Goal: Task Accomplishment & Management: Use online tool/utility

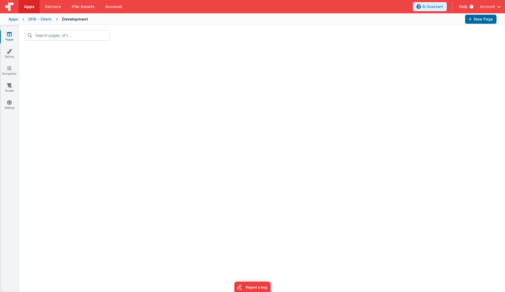
click at [17, 19] on div "Apps" at bounding box center [14, 19] width 10 height 5
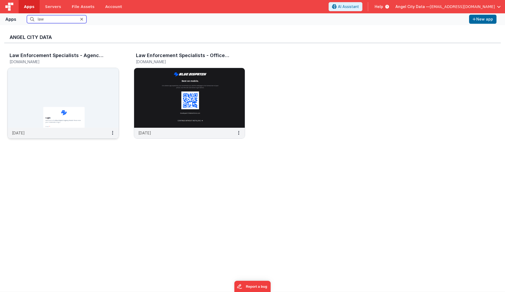
type input "law"
click at [47, 97] on img at bounding box center [63, 98] width 111 height 60
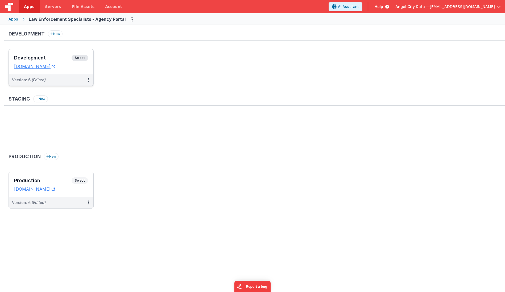
click at [46, 57] on h3 "Development" at bounding box center [43, 57] width 58 height 5
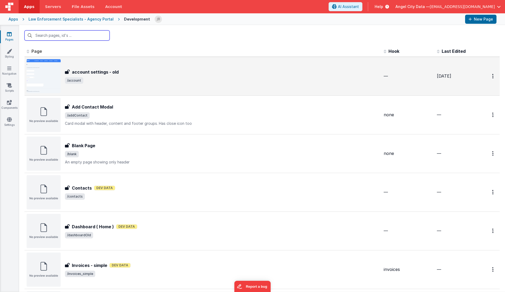
type input "j"
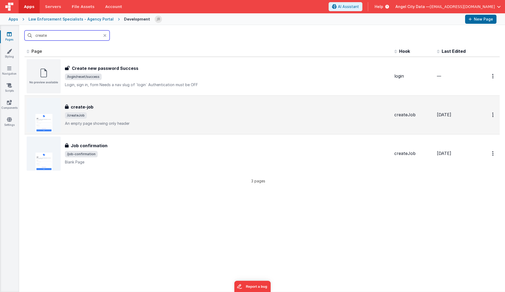
type input "create"
click at [85, 110] on div "create-job create-job /createJob An empty page showing only header" at bounding box center [227, 115] width 325 height 22
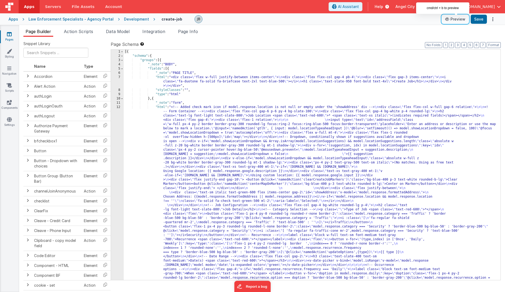
click at [460, 20] on button "Preview" at bounding box center [455, 19] width 27 height 9
click at [75, 27] on div "Page Builder Action Scripts Data Model Integration Page Info Snippet Library Na…" at bounding box center [262, 158] width 486 height 267
click at [76, 30] on span "Action Scripts" at bounding box center [78, 31] width 29 height 5
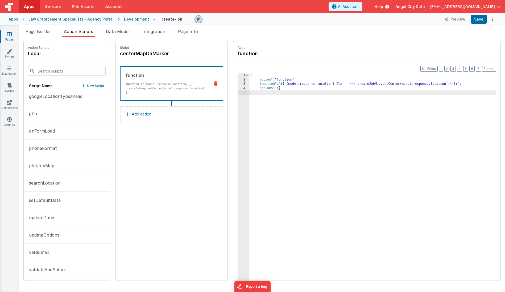
scroll to position [58, 0]
click at [51, 259] on button "validateAndSubmit" at bounding box center [67, 267] width 86 height 17
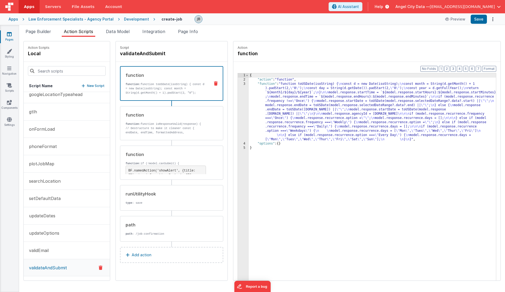
click at [234, 102] on div "Format 7 6 5 4 3 2 1 No Folds 1 2 3 4 5 { "action" : "function" , "function" : …" at bounding box center [367, 181] width 267 height 239
click at [238, 102] on div "3" at bounding box center [243, 112] width 11 height 60
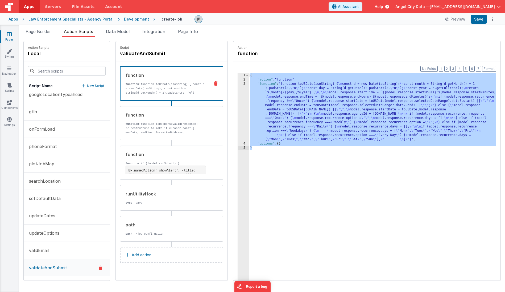
click at [238, 102] on div "3" at bounding box center [243, 112] width 11 height 60
click at [238, 100] on div "3" at bounding box center [243, 112] width 11 height 60
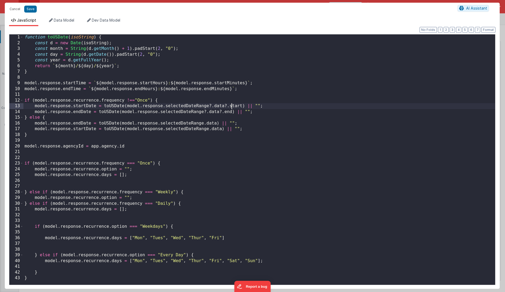
click at [232, 100] on div "function toUSDate ( isoString ) { const d = new Date ( isoString ) ; const mont…" at bounding box center [259, 164] width 472 height 261
click at [179, 104] on div "function toUSDate ( isoString ) { const d = new Date ( isoString ) ; const mont…" at bounding box center [259, 164] width 472 height 261
click at [14, 10] on button "Cancel" at bounding box center [15, 8] width 16 height 7
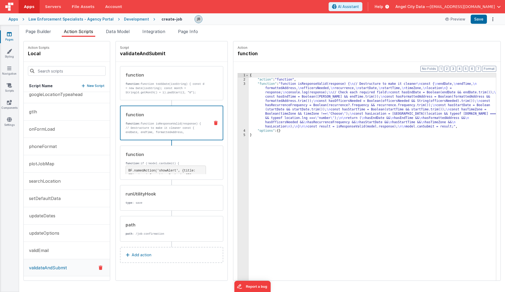
click at [149, 122] on p "function: function isResponseValid(response) { // Destructure to make it cleane…" at bounding box center [166, 172] width 80 height 102
click at [238, 115] on div "3" at bounding box center [243, 105] width 11 height 47
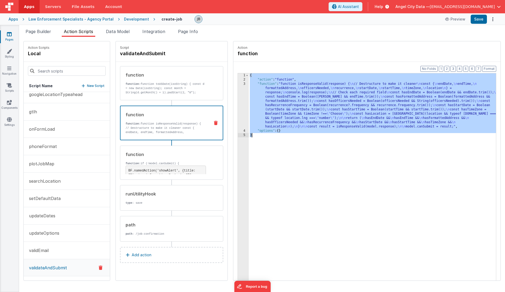
click at [238, 112] on div "3" at bounding box center [243, 105] width 11 height 47
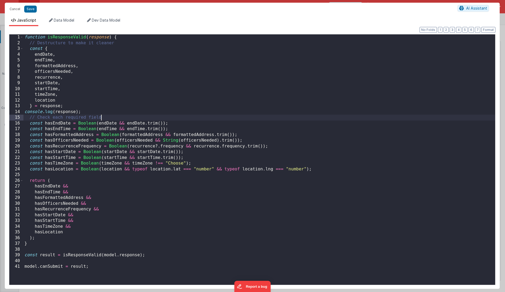
click at [231, 112] on div "function isResponseValid ( response ) { // Destructure to make it cleaner const…" at bounding box center [259, 165] width 472 height 262
click at [155, 92] on div "function isResponseValid ( response ) { // Destructure to make it cleaner const…" at bounding box center [259, 165] width 472 height 262
click at [118, 178] on div "function isResponseValid ( response ) { // Destructure to make it cleaner const…" at bounding box center [259, 165] width 472 height 262
click at [109, 174] on div "function isResponseValid ( response ) { // Destructure to make it cleaner const…" at bounding box center [259, 165] width 472 height 262
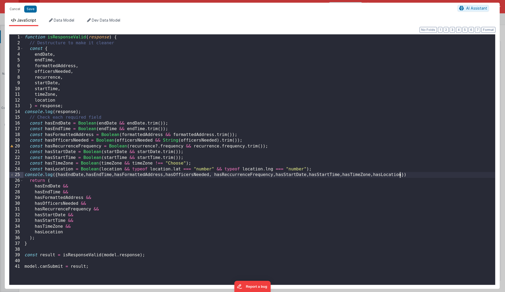
click at [274, 147] on div "function isResponseValid ( response ) { // Destructure to make it cleaner const…" at bounding box center [259, 165] width 472 height 262
click at [30, 9] on button "Save" at bounding box center [30, 9] width 13 height 7
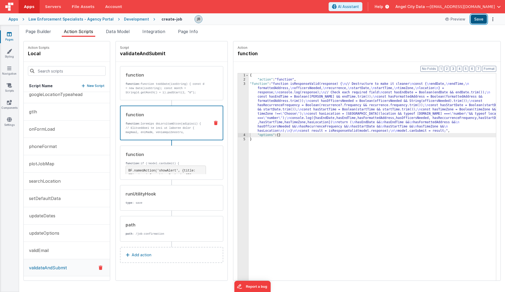
click at [480, 20] on button "Save" at bounding box center [479, 19] width 16 height 9
click at [238, 116] on div "3" at bounding box center [243, 107] width 11 height 51
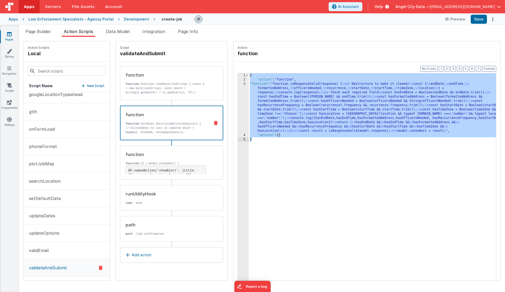
click at [238, 114] on div "3" at bounding box center [243, 107] width 11 height 51
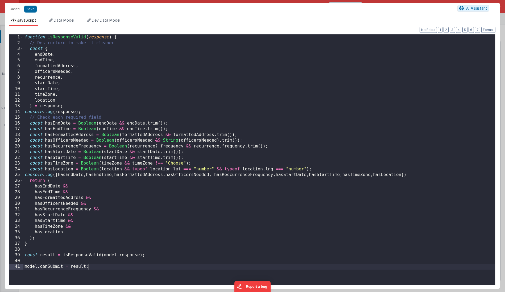
click at [231, 114] on div "Cancel Save AI Assistant JavaScript Data Model Dev Data Model Format 7 6 5 4 3 …" at bounding box center [252, 146] width 505 height 292
click at [58, 146] on div "function isResponseValid ( response ) { // Destructure to make it cleaner const…" at bounding box center [259, 165] width 472 height 262
click at [248, 174] on div "function isResponseValid ( response ) { // Destructure to make it cleaner const…" at bounding box center [259, 165] width 472 height 262
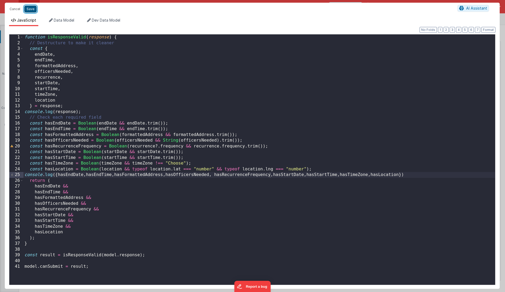
click at [31, 7] on button "Save" at bounding box center [30, 9] width 13 height 7
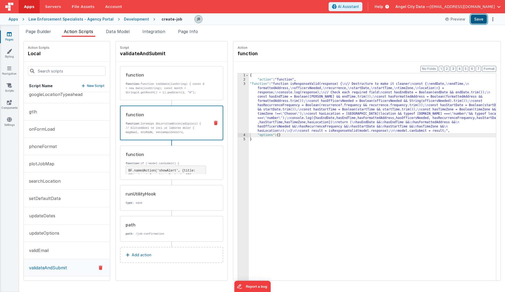
click at [478, 19] on button "Save" at bounding box center [479, 19] width 16 height 9
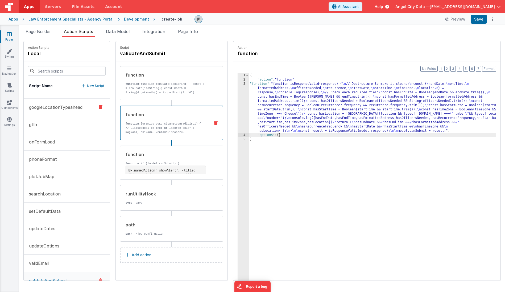
scroll to position [53, 0]
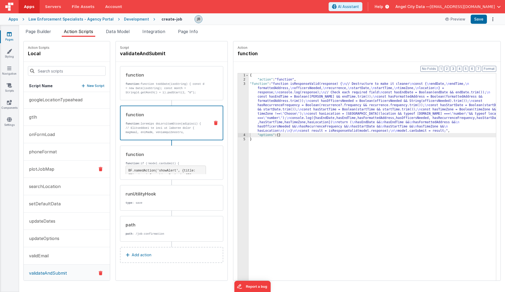
click at [59, 165] on button "plotJobMap" at bounding box center [67, 168] width 86 height 17
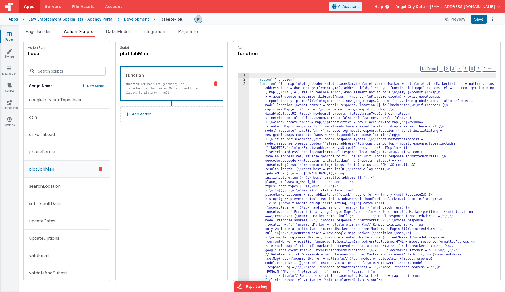
click at [238, 133] on div "3" at bounding box center [243, 246] width 11 height 328
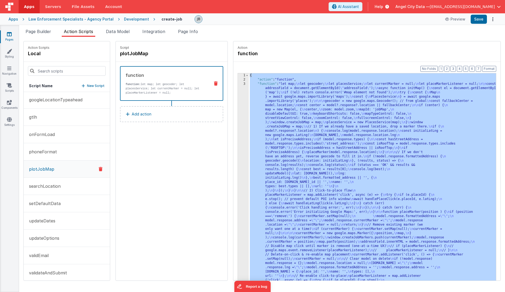
click at [238, 129] on div "3" at bounding box center [243, 246] width 11 height 328
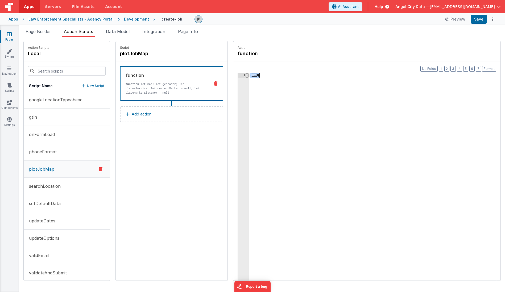
click at [246, 75] on span at bounding box center [247, 75] width 3 height 4
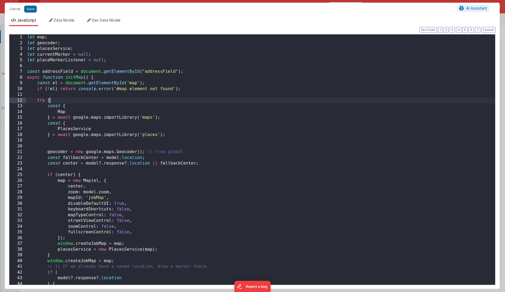
scroll to position [117, 0]
click at [234, 92] on div "let map ; let geocoder ; let placesService ; let currentMarker = null ; let pla…" at bounding box center [261, 165] width 470 height 262
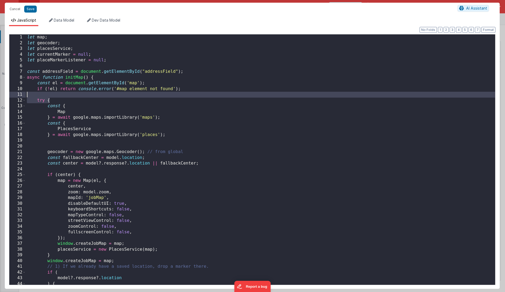
click at [188, 99] on div "let map ; let geocoder ; let placesService ; let currentMarker = null ; let pla…" at bounding box center [261, 165] width 470 height 262
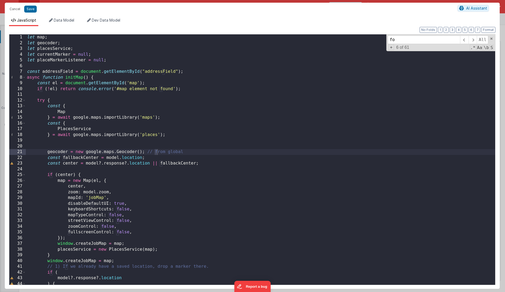
scroll to position [241, 0]
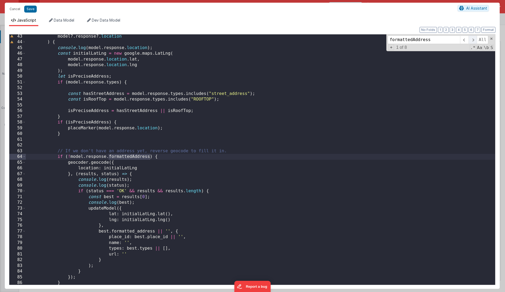
type input "formattedAddress"
click at [473, 40] on span at bounding box center [473, 39] width 8 height 9
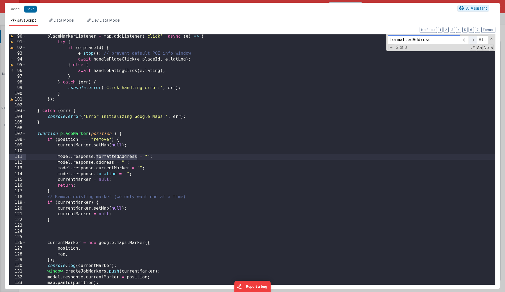
scroll to position [510, 0]
click at [473, 40] on span at bounding box center [473, 39] width 8 height 9
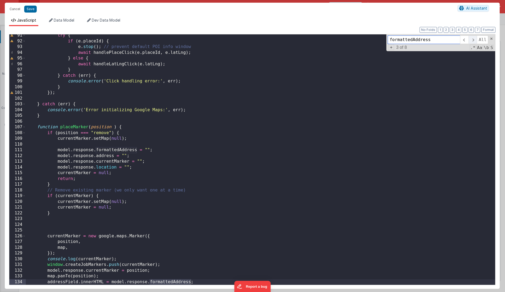
click at [473, 40] on span at bounding box center [473, 39] width 8 height 9
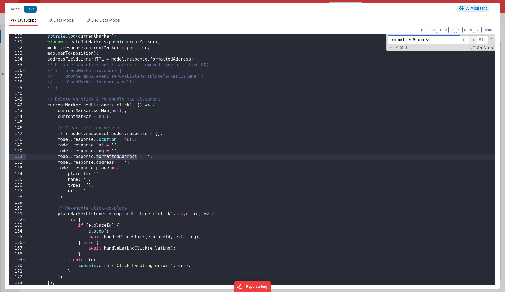
click at [473, 40] on span at bounding box center [473, 39] width 8 height 9
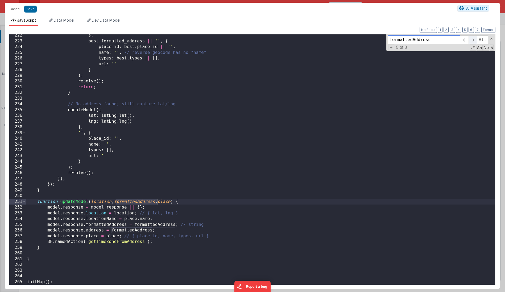
click at [473, 40] on span at bounding box center [473, 39] width 8 height 9
click at [60, 21] on span "Data Model" at bounding box center [64, 20] width 21 height 5
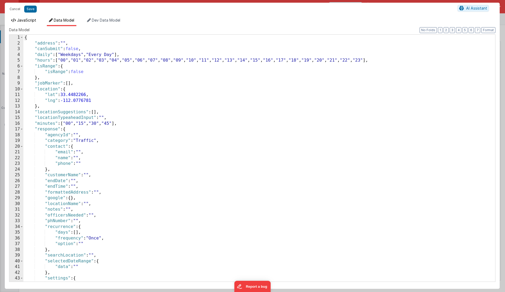
click at [26, 19] on span "JavaScript" at bounding box center [26, 20] width 19 height 5
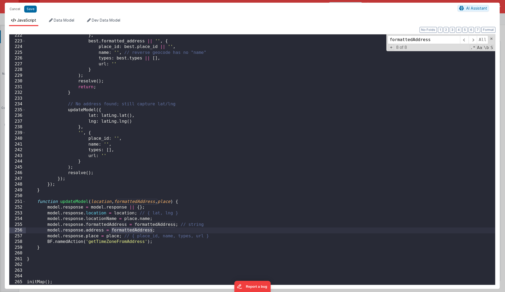
click at [133, 198] on div "} , best . formatted_address || '' , { place_id : best . place_id || '' , name …" at bounding box center [261, 163] width 470 height 262
click at [133, 201] on div "} , best . formatted_address || '' , { place_id : best . place_id || '' , name …" at bounding box center [261, 163] width 470 height 262
click at [69, 203] on div "} , best . formatted_address || '' , { place_id : best . place_id || '' , name …" at bounding box center [261, 163] width 470 height 262
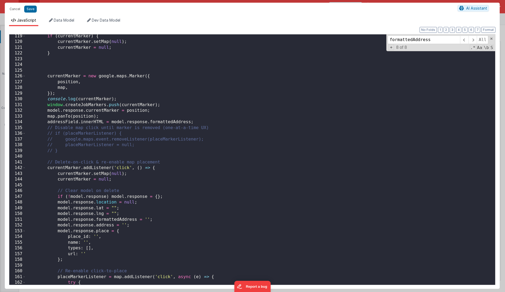
scroll to position [570, 0]
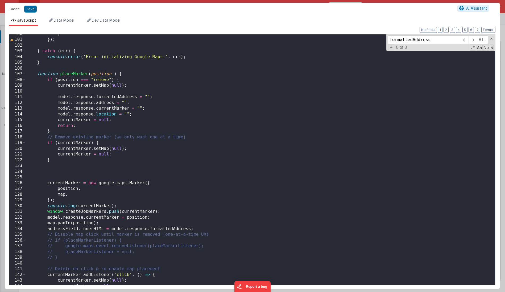
click at [13, 12] on button "Cancel" at bounding box center [15, 8] width 16 height 7
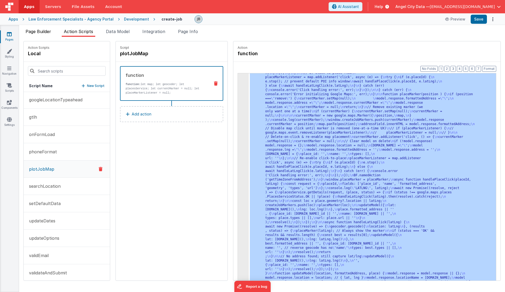
click at [32, 31] on span "Page Builder" at bounding box center [39, 31] width 26 height 5
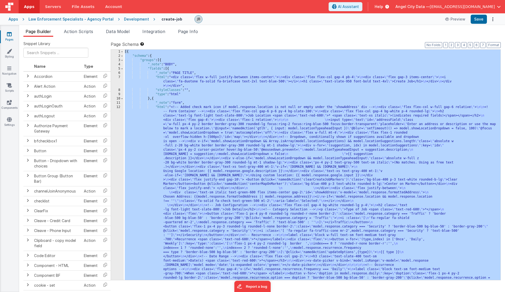
click at [120, 54] on div "1" at bounding box center [117, 52] width 13 height 4
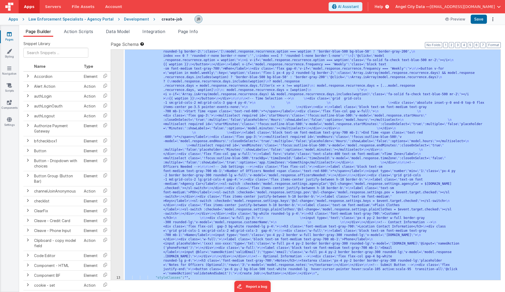
click at [119, 109] on div "12" at bounding box center [117, 70] width 13 height 409
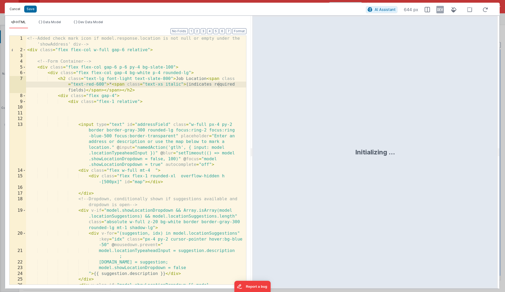
click at [12, 11] on button "Cancel" at bounding box center [15, 8] width 16 height 7
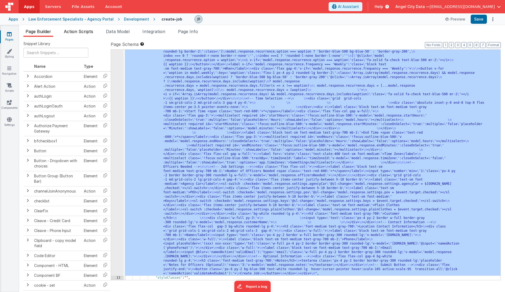
click at [80, 34] on span "Action Scripts" at bounding box center [78, 31] width 29 height 5
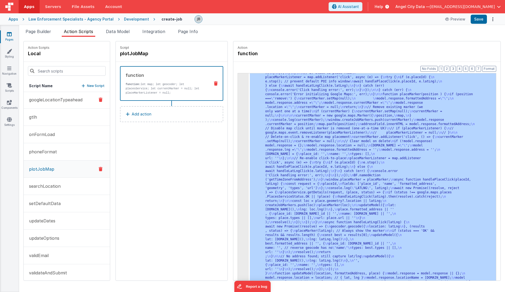
click at [43, 95] on button "googleLocationTypeahead" at bounding box center [67, 99] width 86 height 17
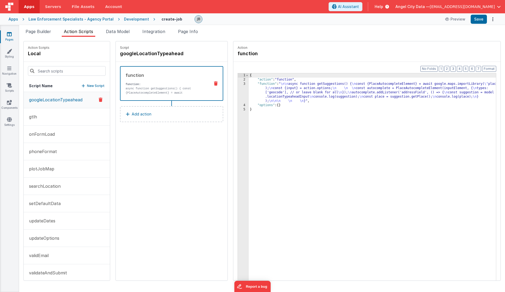
click at [238, 90] on div "3" at bounding box center [243, 92] width 11 height 21
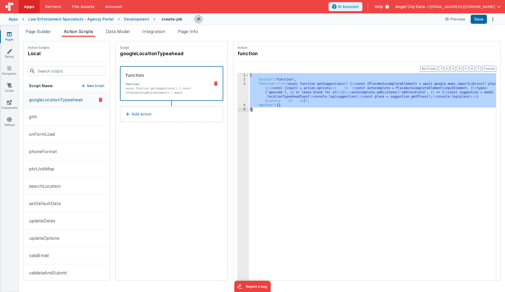
click at [238, 85] on div "3" at bounding box center [243, 92] width 11 height 21
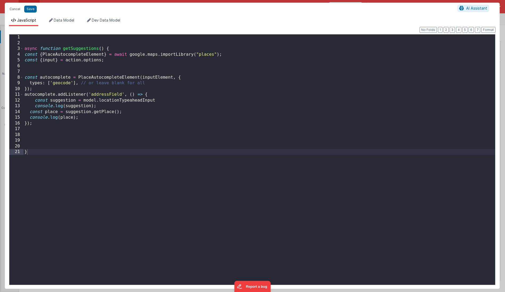
click at [234, 85] on div "Cancel Save AI Assistant JavaScript Data Model Dev Data Model Format 7 6 5 4 3 …" at bounding box center [252, 146] width 505 height 292
click at [144, 91] on div "async function getSuggestions ( ) { const { PlaceAutocompleteElement } = await …" at bounding box center [259, 165] width 472 height 262
click at [18, 10] on button "Cancel" at bounding box center [15, 8] width 16 height 7
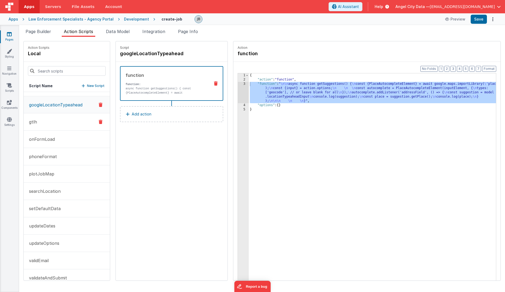
scroll to position [47, 0]
click at [48, 123] on button "gtlh" at bounding box center [67, 122] width 86 height 17
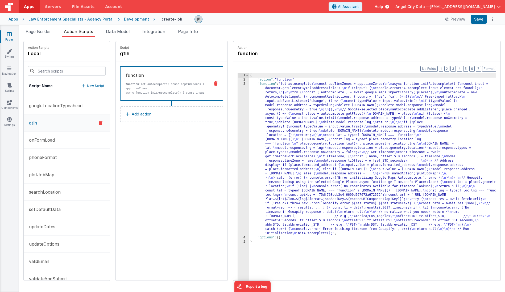
click at [238, 108] on div "3" at bounding box center [243, 158] width 11 height 153
click at [238, 106] on div "3" at bounding box center [243, 158] width 11 height 153
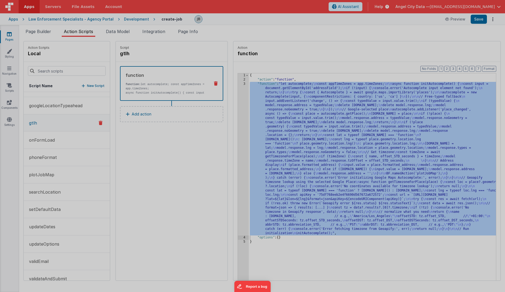
click at [231, 106] on div "let autocomplete ; const appTimeZones = app . timeZones ; async function initAu…" at bounding box center [261, 160] width 470 height 262
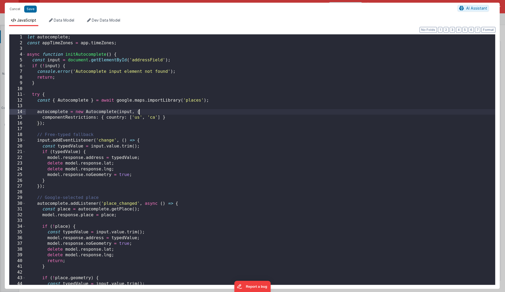
scroll to position [0, 0]
click at [178, 92] on div "let autocomplete ; const appTimeZones = app . timeZones ; async function initAu…" at bounding box center [261, 165] width 470 height 262
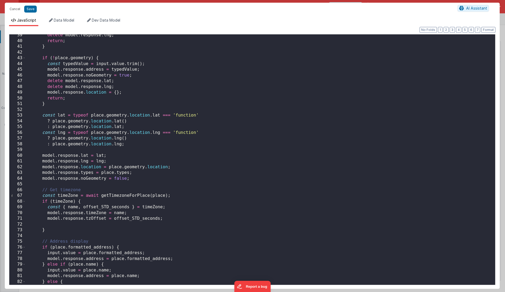
scroll to position [220, 0]
click at [170, 103] on div "delete model . response . lng ; return ; } if ( ! place . geometry ) { const ty…" at bounding box center [261, 163] width 470 height 262
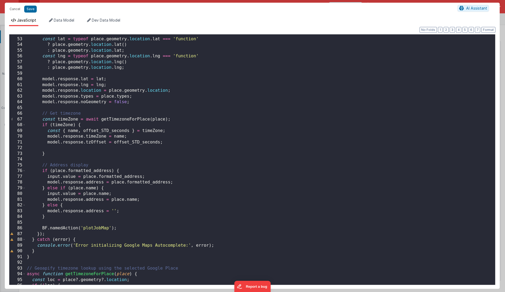
scroll to position [302, 0]
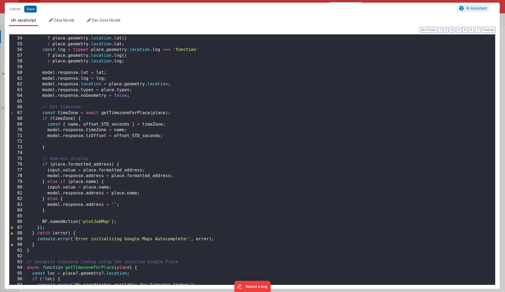
click at [170, 103] on div "const lat = typeof place . geometry . location . lat === 'function' ? place . g…" at bounding box center [261, 161] width 470 height 262
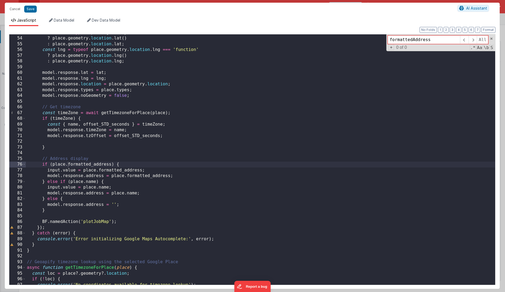
click at [116, 173] on div "const lat = typeof place . geometry . location . lat === 'function' ? place . g…" at bounding box center [261, 161] width 470 height 262
click at [112, 171] on div "const lat = typeof place . geometry . location . lat === 'function' ? place . g…" at bounding box center [261, 161] width 470 height 262
click at [182, 177] on div "const lat = typeof place . geometry . location . lat === 'function' ? place . g…" at bounding box center [261, 161] width 470 height 262
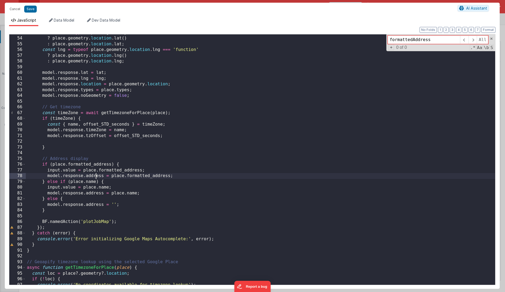
click at [96, 173] on div "const lat = typeof place . geometry . location . lat === 'function' ? place . g…" at bounding box center [261, 161] width 470 height 262
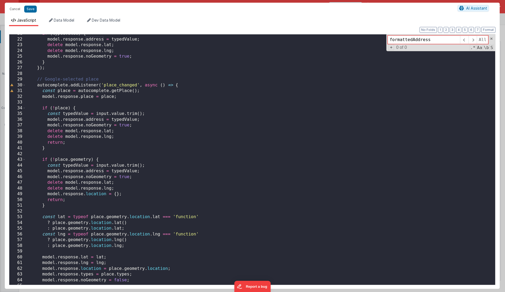
scroll to position [119, 0]
click at [42, 83] on div "if ( typedValue ) { model . response . address = typedValue ; delete model . re…" at bounding box center [261, 161] width 470 height 262
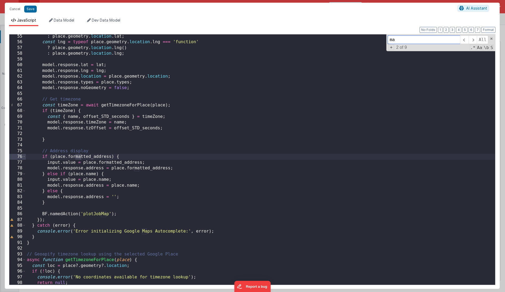
scroll to position [310, 0]
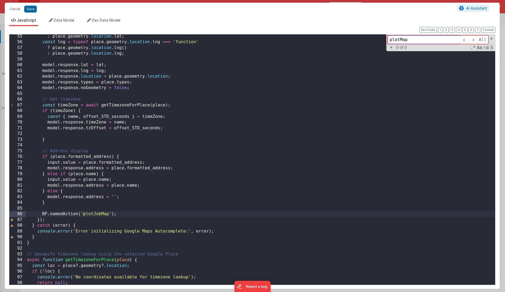
type input "plotMap"
click at [58, 209] on div ": place . geometry . location . lat ; const lng = typeof place . geometry . loc…" at bounding box center [261, 165] width 470 height 262
click at [189, 166] on div ": place . geometry . location . lat ; const lng = typeof place . geometry . loc…" at bounding box center [261, 165] width 470 height 262
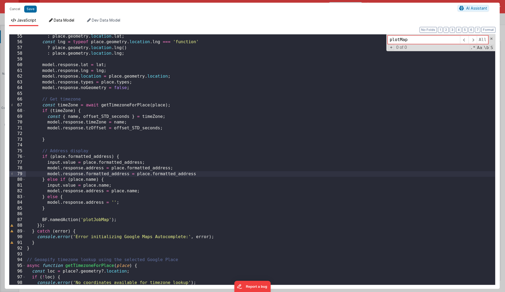
click at [63, 18] on span "Data Model" at bounding box center [64, 20] width 21 height 5
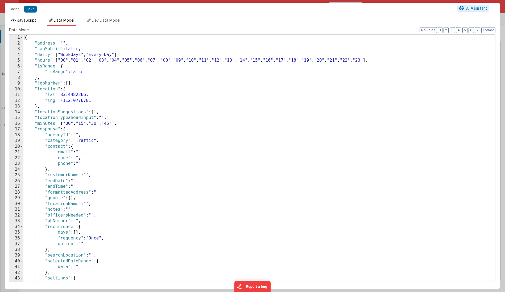
click at [25, 22] on span "JavaScript" at bounding box center [26, 20] width 19 height 5
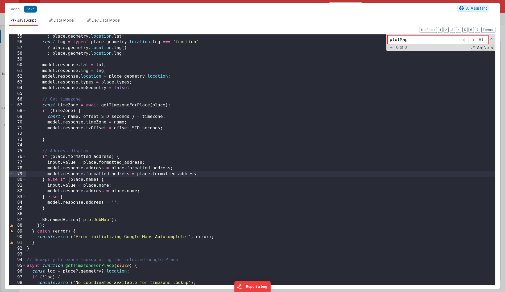
click at [113, 174] on div ": place . geometry . location . lat ; const lng = typeof place . geometry . loc…" at bounding box center [261, 165] width 470 height 262
click at [124, 165] on div ": place . geometry . location . lat ; const lng = typeof place . geometry . loc…" at bounding box center [261, 165] width 470 height 262
click at [118, 174] on div ": place . geometry . location . lat ; const lng = typeof place . geometry . loc…" at bounding box center [261, 165] width 470 height 262
type input "formattedAddress"
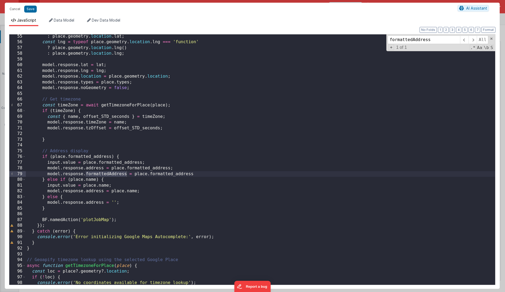
click at [128, 180] on div ": place . geometry . location . lat ; const lng = typeof place . geometry . loc…" at bounding box center [261, 165] width 470 height 262
click at [31, 7] on button "Save" at bounding box center [30, 9] width 13 height 7
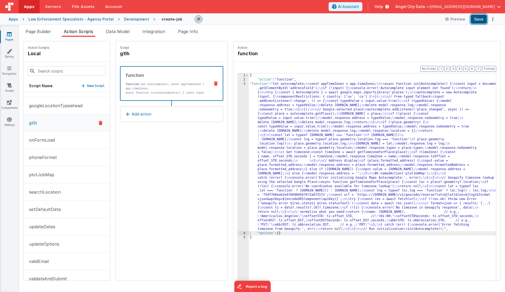
click at [478, 20] on button "Save" at bounding box center [479, 19] width 16 height 9
click at [238, 133] on div "3" at bounding box center [243, 156] width 11 height 149
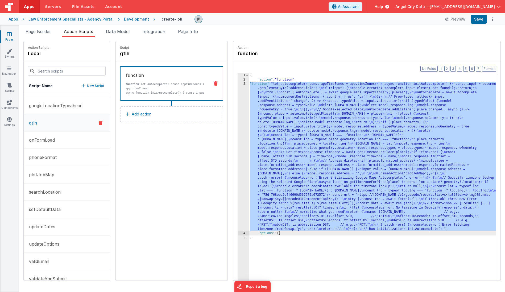
click at [238, 129] on div "3" at bounding box center [243, 156] width 11 height 149
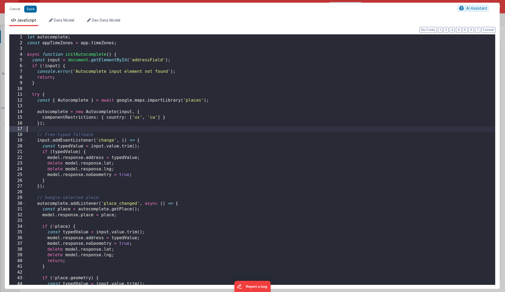
click at [170, 131] on div "let autocomplete ; const appTimeZones = app . timeZones ; async function initAu…" at bounding box center [261, 165] width 470 height 262
click at [141, 141] on div "let autocomplete ; const appTimeZones = app . timeZones ; async function initAu…" at bounding box center [261, 165] width 470 height 262
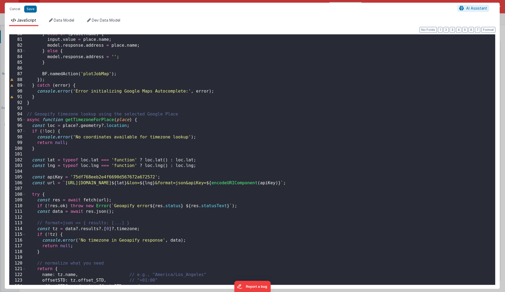
scroll to position [454, 0]
click at [134, 111] on div "} else if ( place . name ) { input . value = place . name ; model . response . …" at bounding box center [261, 163] width 470 height 262
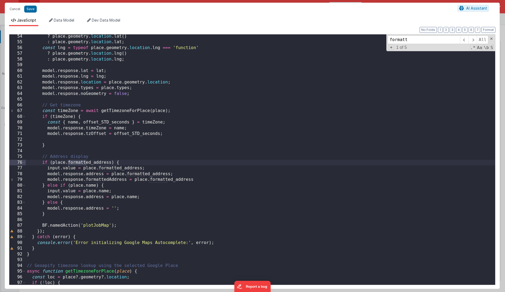
scroll to position [304, 0]
type input "formattedAddres"
click at [204, 179] on div "? place . geometry . location . lat ( ) : place . geometry . location . lat ; c…" at bounding box center [261, 165] width 470 height 262
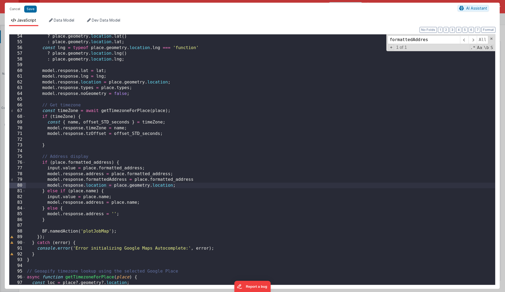
click at [212, 175] on div "? place . geometry . location . lat ( ) : place . geometry . location . lat ; c…" at bounding box center [261, 165] width 470 height 262
click at [209, 181] on div "? place . geometry . location . lat ( ) : place . geometry . location . lat ; c…" at bounding box center [261, 165] width 470 height 262
click at [156, 185] on div "? place . geometry . location . lat ( ) : place . geometry . location . lat ; c…" at bounding box center [261, 165] width 470 height 262
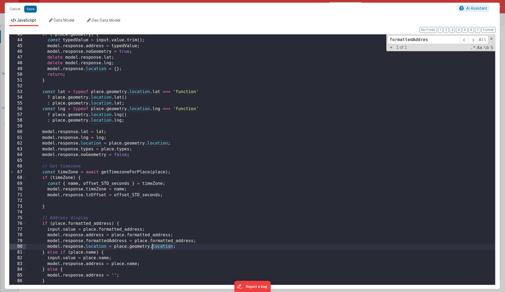
scroll to position [242, 0]
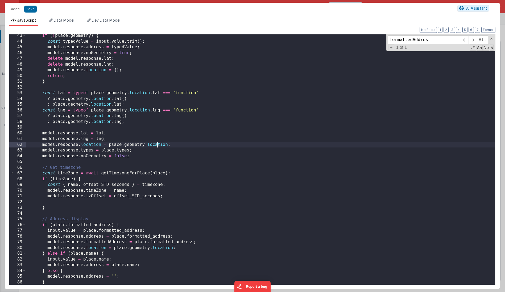
click at [156, 145] on div "if ( ! place . geometry ) { const typedValue = input . value . trim ( ) ; model…" at bounding box center [261, 164] width 470 height 262
click at [419, 42] on input "location" at bounding box center [424, 39] width 72 height 9
type input "model.response.location"
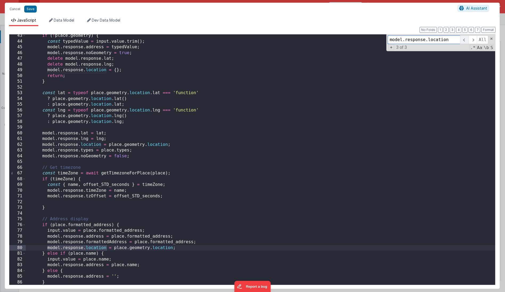
click at [465, 41] on span at bounding box center [464, 39] width 8 height 9
click at [469, 41] on span at bounding box center [473, 39] width 8 height 9
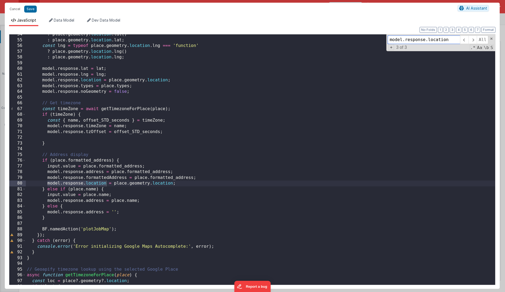
scroll to position [310, 0]
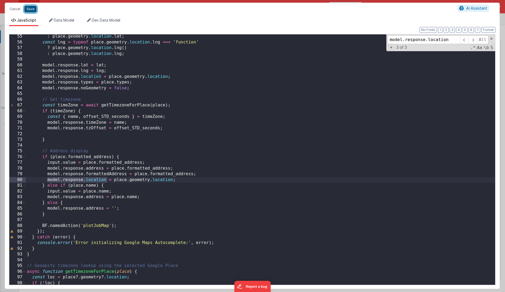
click at [35, 10] on button "Save" at bounding box center [30, 9] width 13 height 7
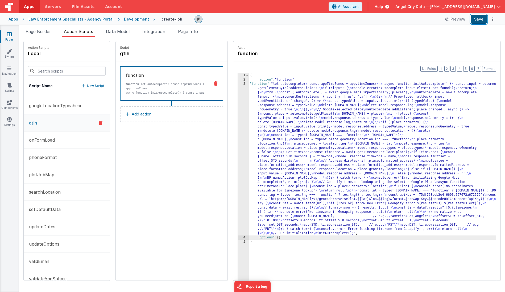
click at [480, 20] on button "Save" at bounding box center [479, 19] width 16 height 9
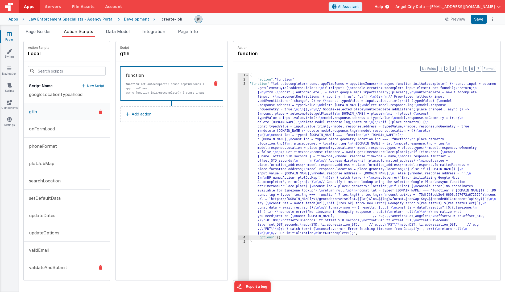
click at [64, 269] on p "validateAndSubmit" at bounding box center [46, 267] width 41 height 6
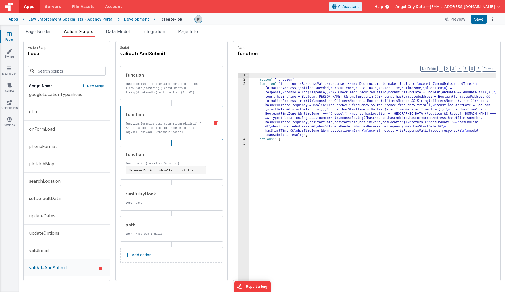
click at [143, 129] on p "function:" at bounding box center [166, 183] width 80 height 124
click at [238, 109] on div "3" at bounding box center [243, 109] width 11 height 55
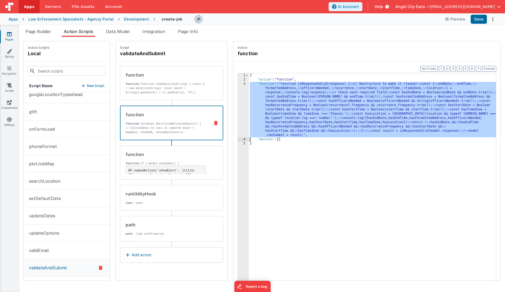
click at [238, 109] on div "3" at bounding box center [243, 109] width 11 height 55
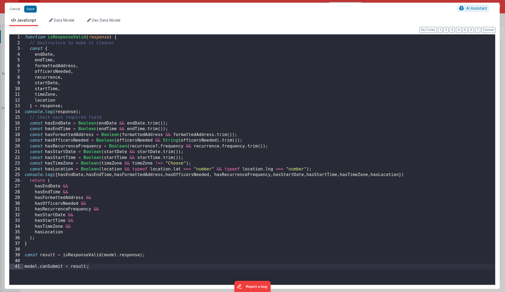
click at [183, 107] on div "function isResponseValid ( response ) { // Destructure to make it cleaner const…" at bounding box center [259, 165] width 472 height 262
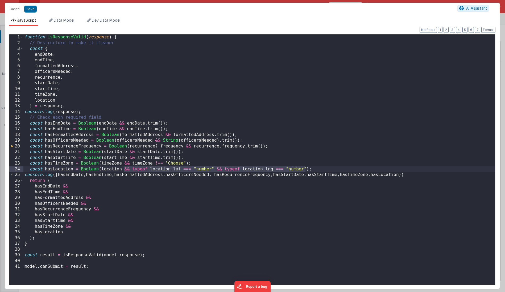
drag, startPoint x: 123, startPoint y: 169, endPoint x: 307, endPoint y: 169, distance: 183.5
click at [307, 169] on div "function isResponseValid ( response ) { // Destructure to make it cleaner const…" at bounding box center [259, 165] width 472 height 262
click at [203, 166] on div "function isResponseValid ( response ) { // Destructure to make it cleaner const…" at bounding box center [259, 165] width 472 height 262
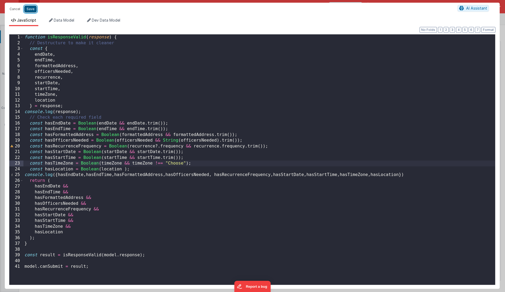
click at [33, 10] on button "Save" at bounding box center [30, 9] width 13 height 7
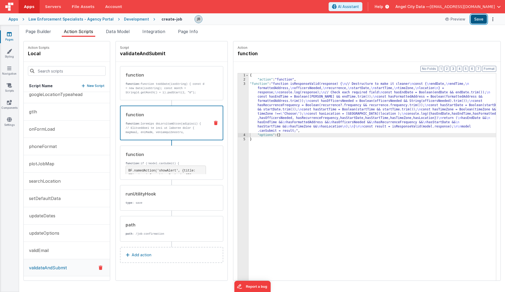
click at [480, 21] on button "Save" at bounding box center [479, 19] width 16 height 9
